Goal: Task Accomplishment & Management: Manage account settings

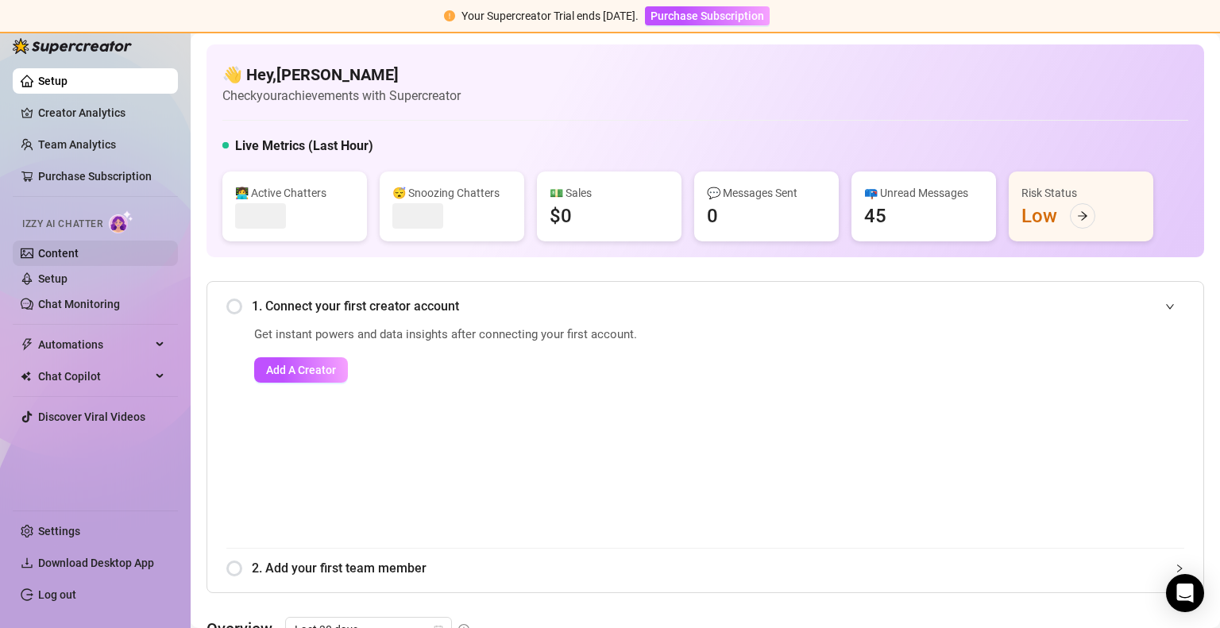
click at [79, 257] on link "Content" at bounding box center [58, 253] width 41 height 13
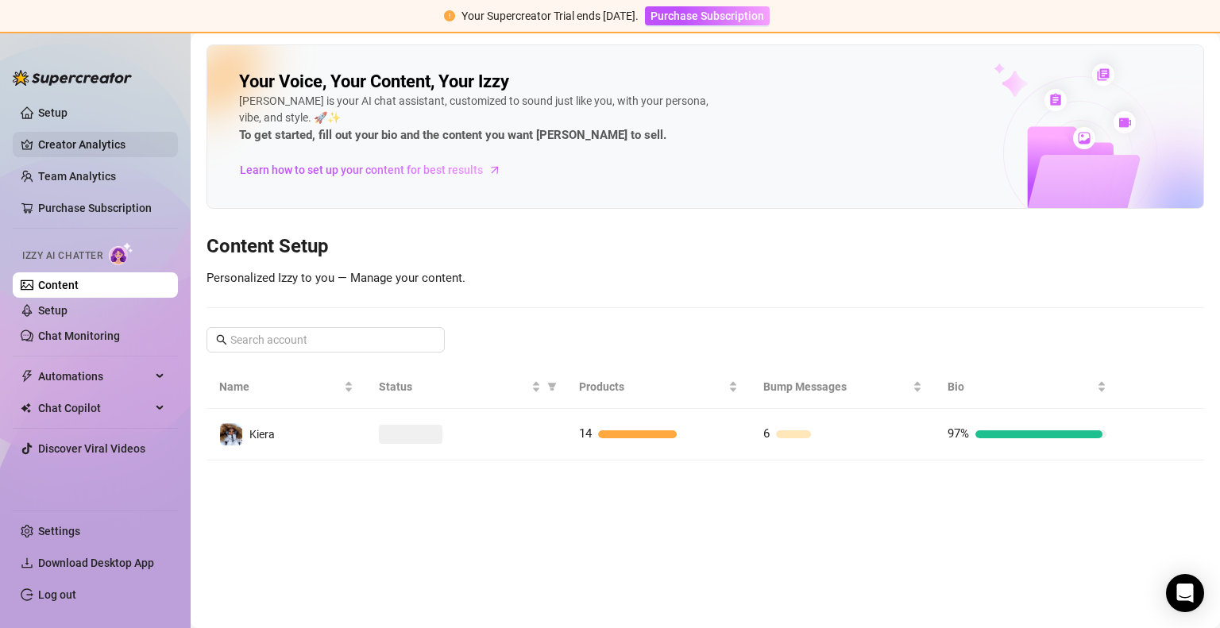
click at [74, 152] on link "Creator Analytics" at bounding box center [101, 144] width 127 height 25
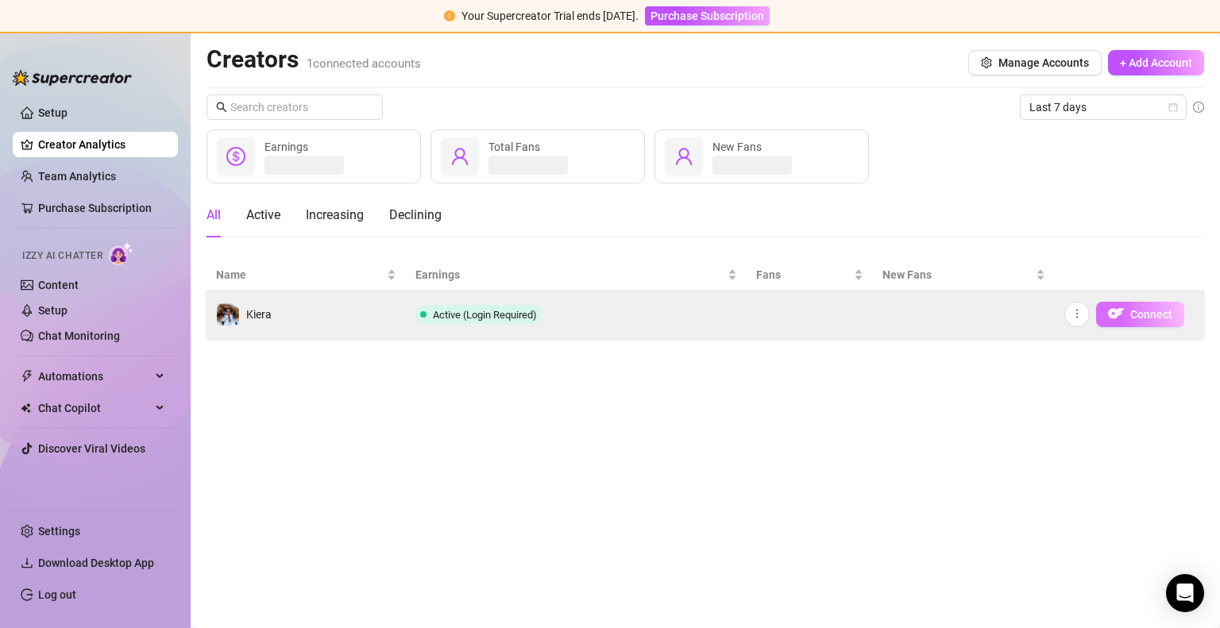
click at [1138, 317] on span "Connect" at bounding box center [1151, 314] width 42 height 13
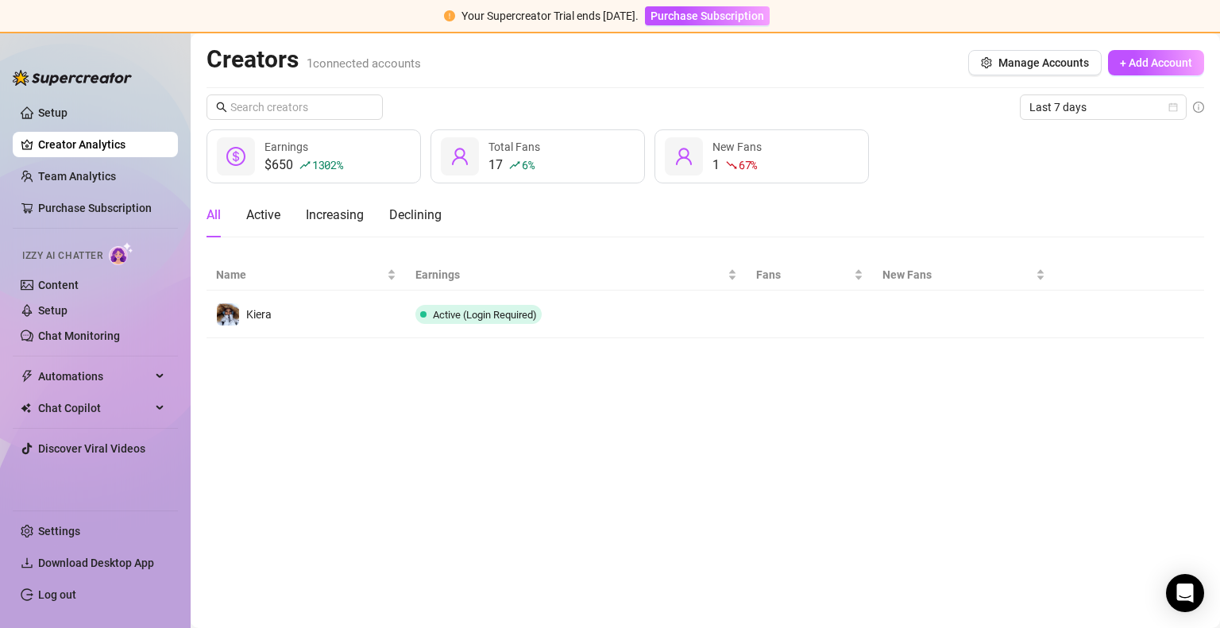
drag, startPoint x: 836, startPoint y: 455, endPoint x: 737, endPoint y: 380, distance: 124.1
click at [836, 455] on main "Creators 1 connected accounts Manage Accounts + Add Account Last 7 days $650 13…" at bounding box center [705, 330] width 1029 height 595
click at [469, 470] on main "Creators 1 connected accounts Manage Accounts + Add Account Last 7 days $650 13…" at bounding box center [705, 330] width 1029 height 595
click at [1049, 105] on span "Last 7 days" at bounding box center [1103, 107] width 148 height 24
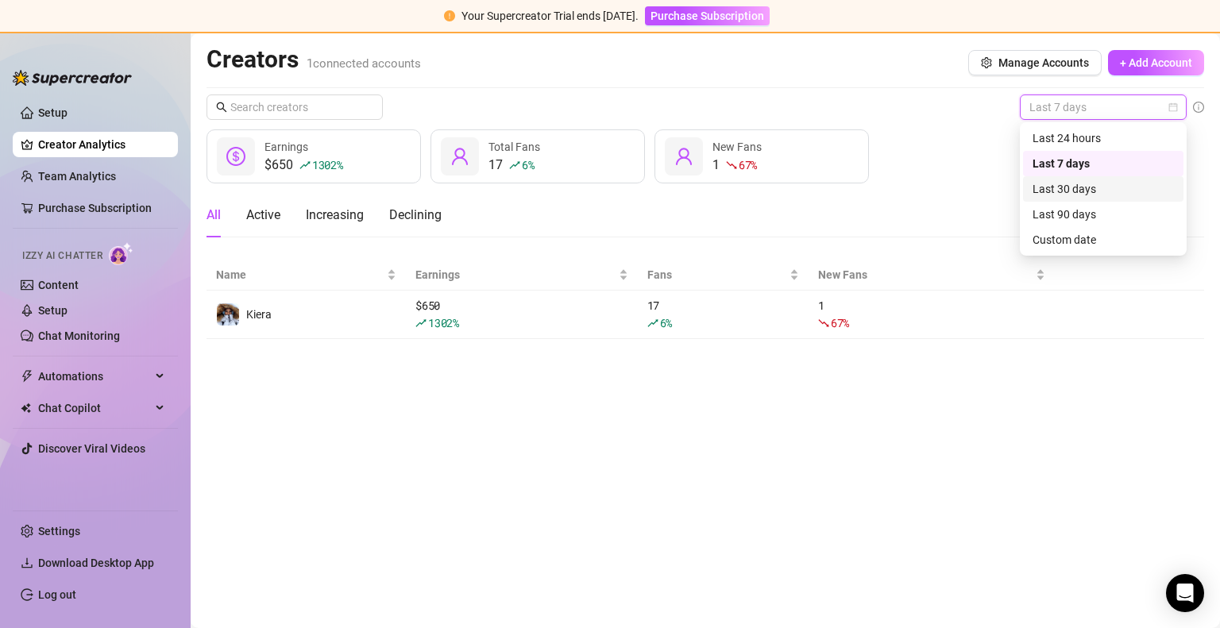
click at [1080, 193] on div "Last 30 days" at bounding box center [1103, 188] width 141 height 17
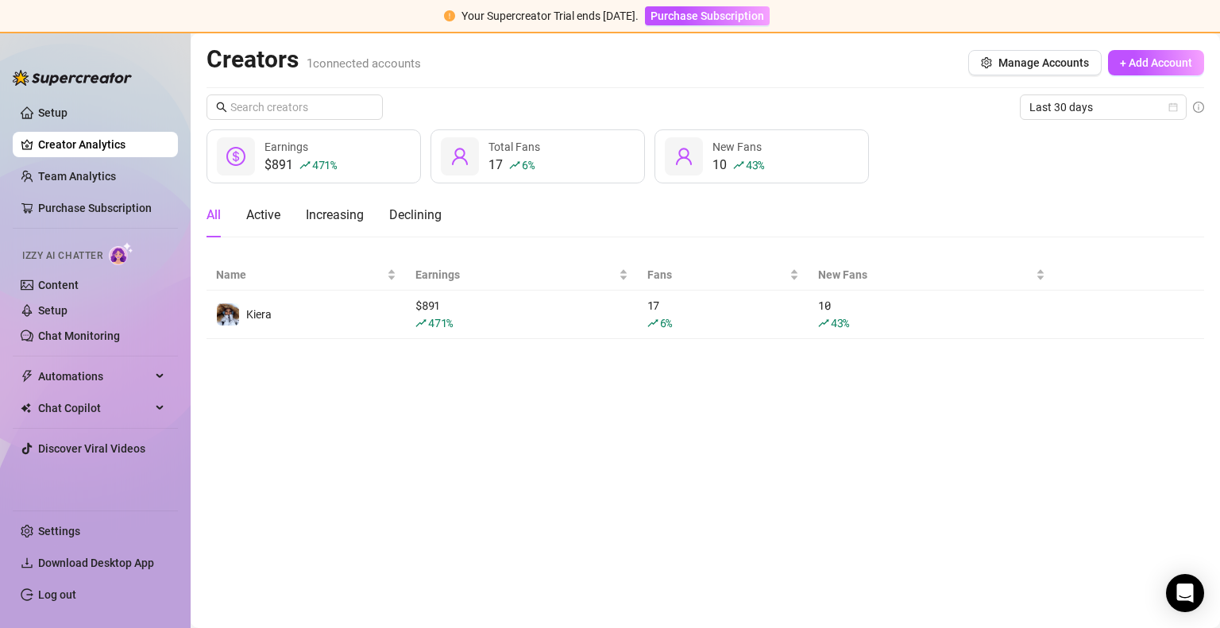
click at [280, 370] on main "Creators 1 connected accounts Manage Accounts + Add Account Last 30 days $891 4…" at bounding box center [705, 330] width 1029 height 595
